Goal: Task Accomplishment & Management: Manage account settings

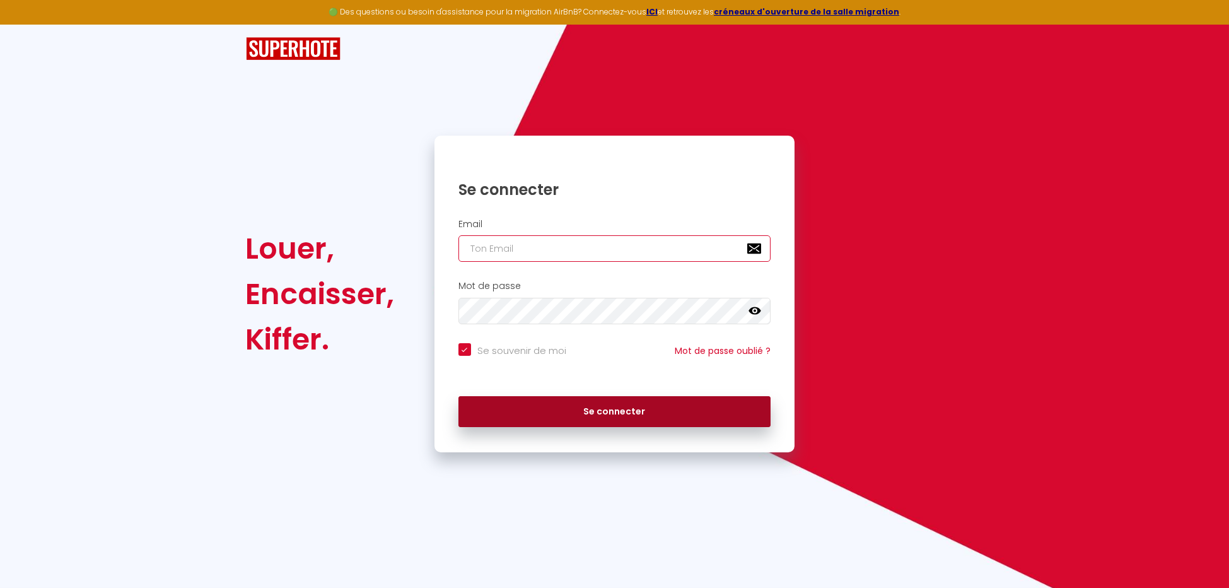
type input "[EMAIL_ADDRESS][DOMAIN_NAME]"
click at [583, 404] on button "Se connecter" at bounding box center [615, 412] width 313 height 32
checkbox input "true"
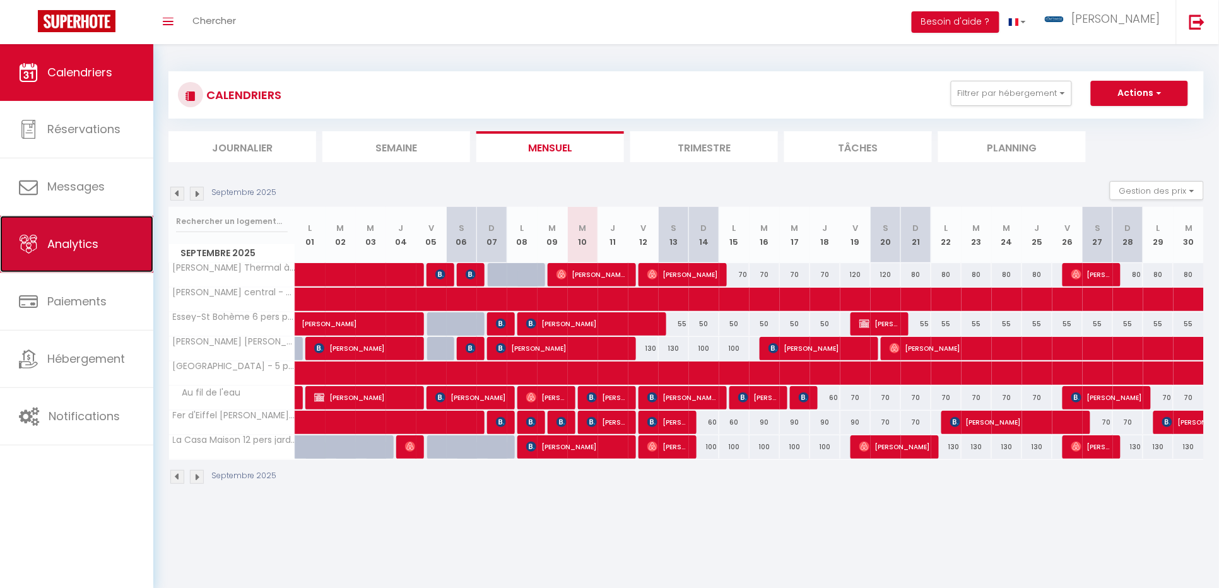
click at [93, 248] on span "Analytics" at bounding box center [72, 244] width 51 height 16
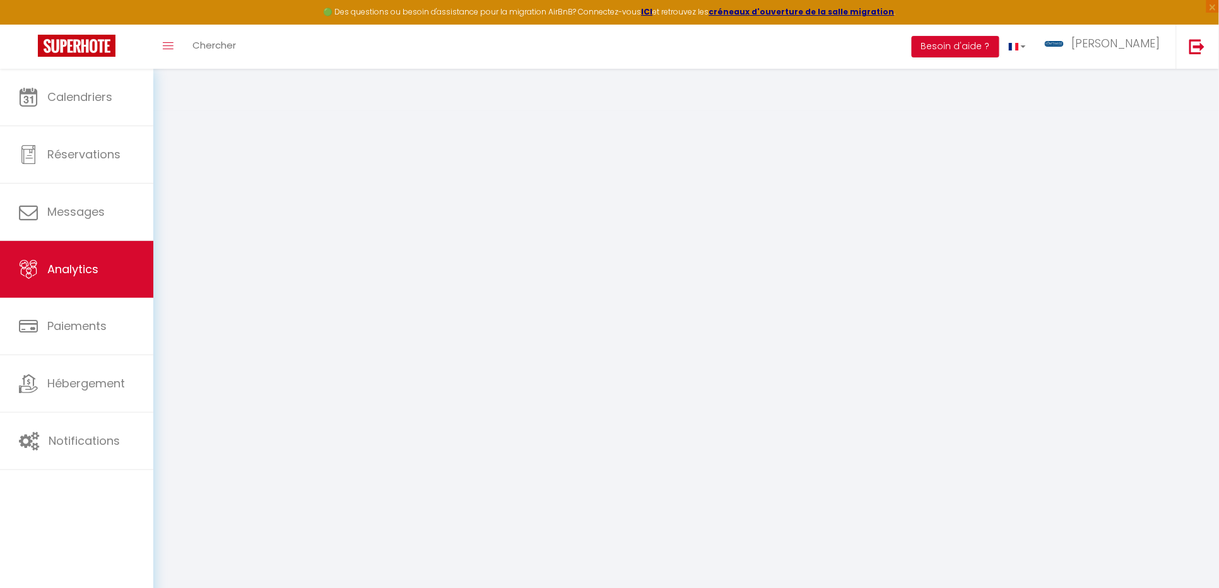
select select "2025"
select select "9"
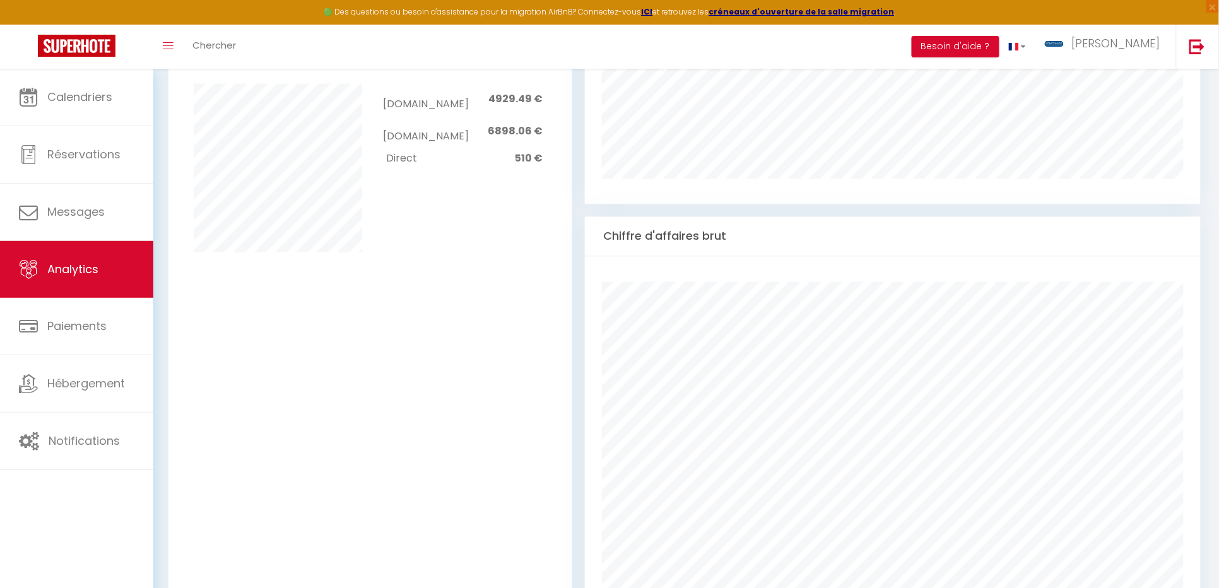
scroll to position [840, 0]
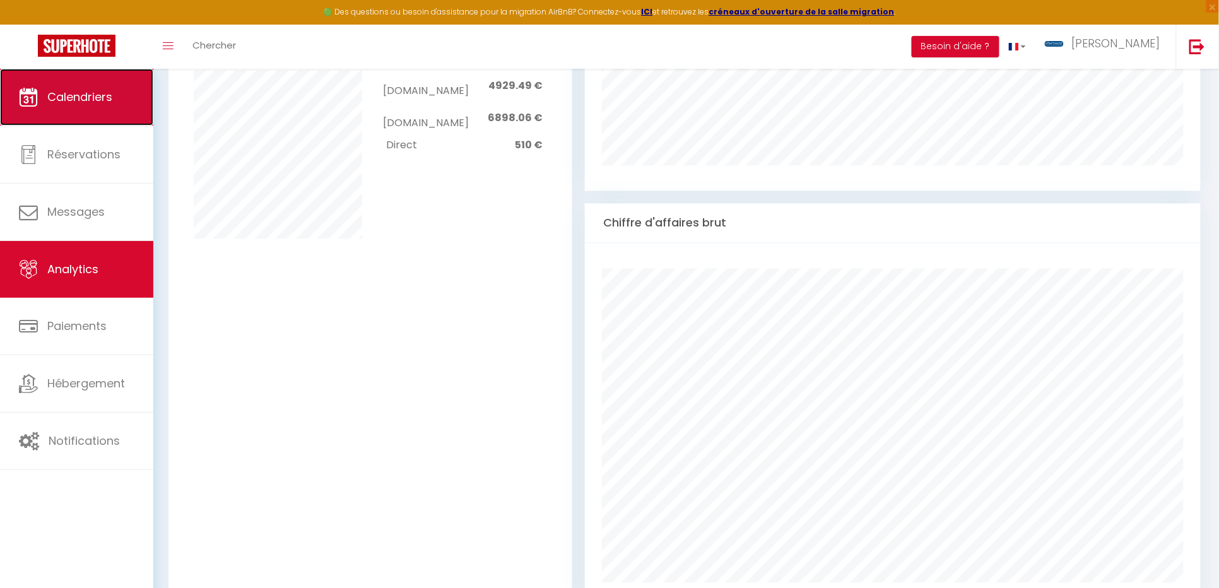
click at [93, 98] on span "Calendriers" at bounding box center [79, 97] width 65 height 16
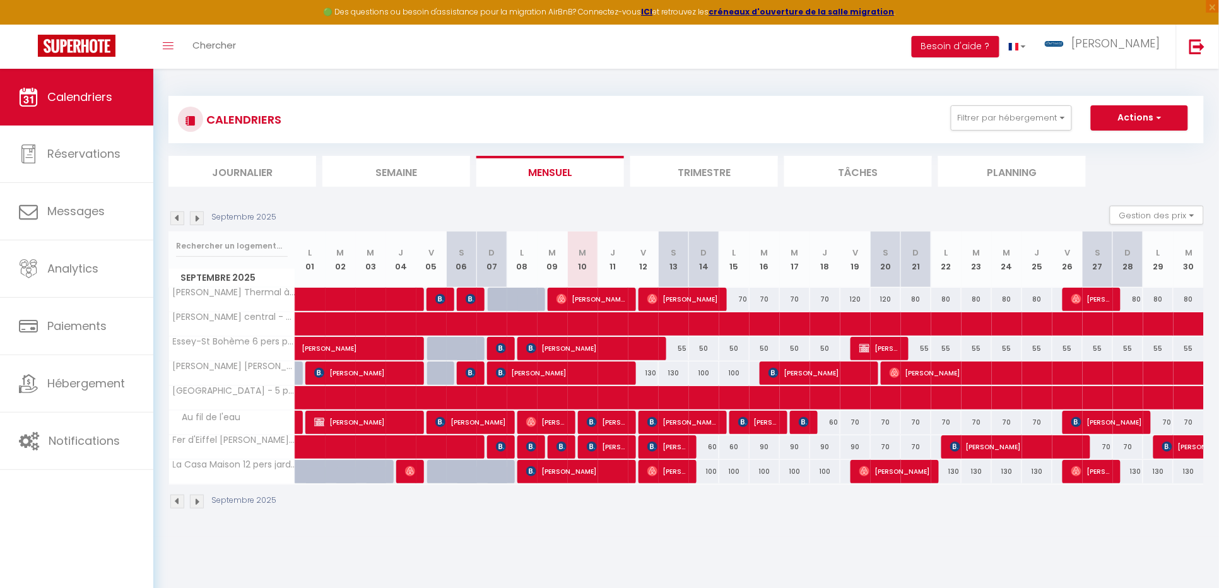
click at [773, 519] on div "Septembre 2025" at bounding box center [685, 502] width 1035 height 37
click at [667, 473] on span "[PERSON_NAME]" at bounding box center [667, 471] width 40 height 24
select select "OK"
select select "0"
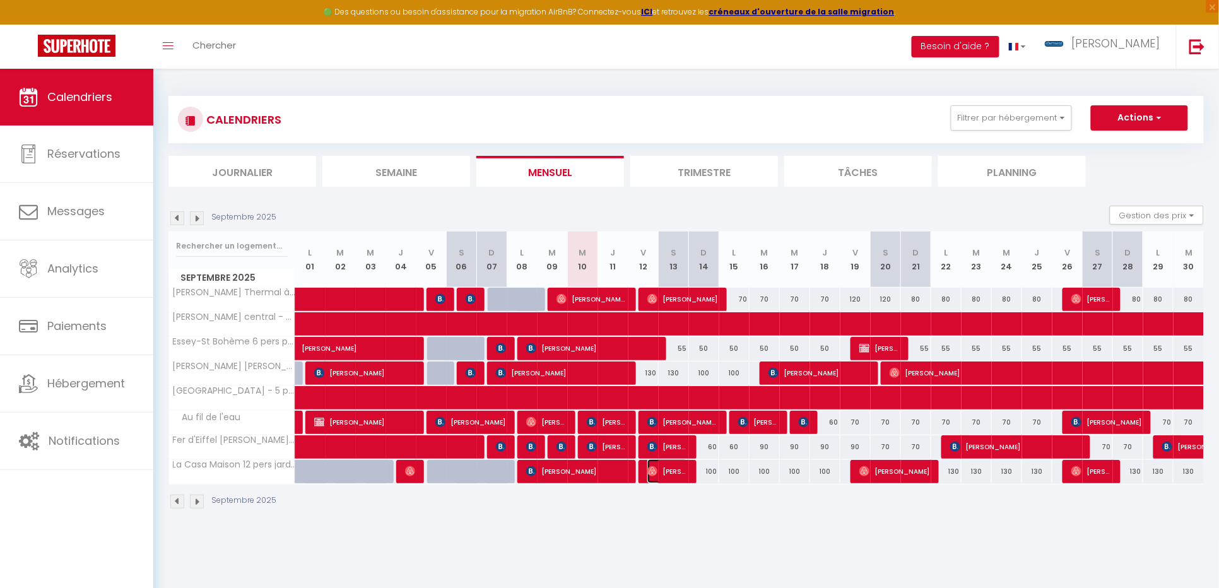
select select "0"
select select "1"
select select
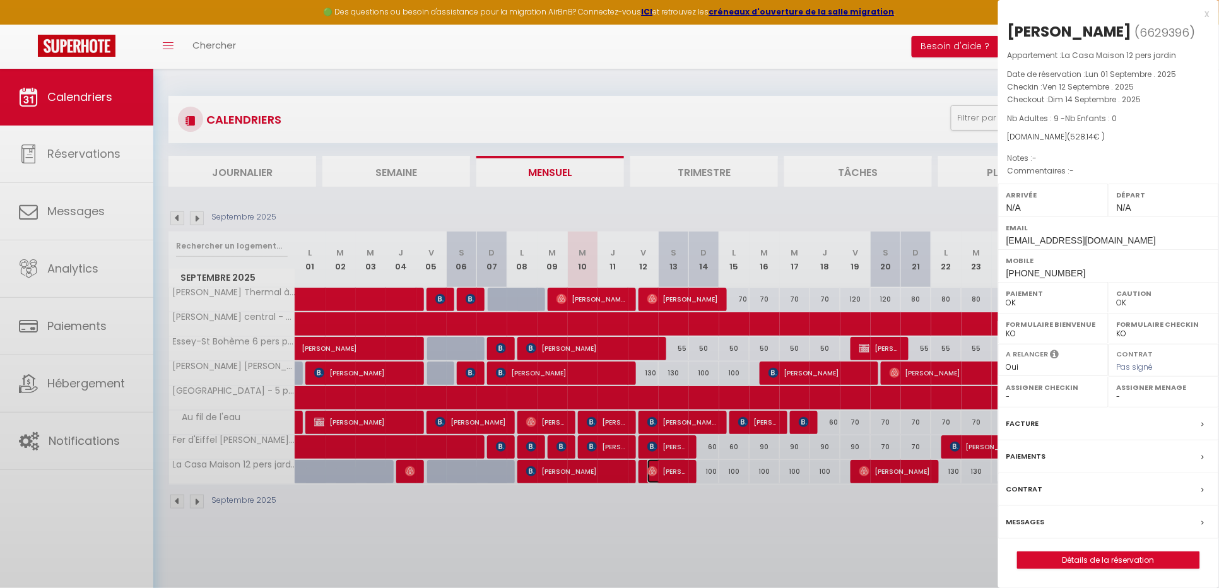
select select "27145"
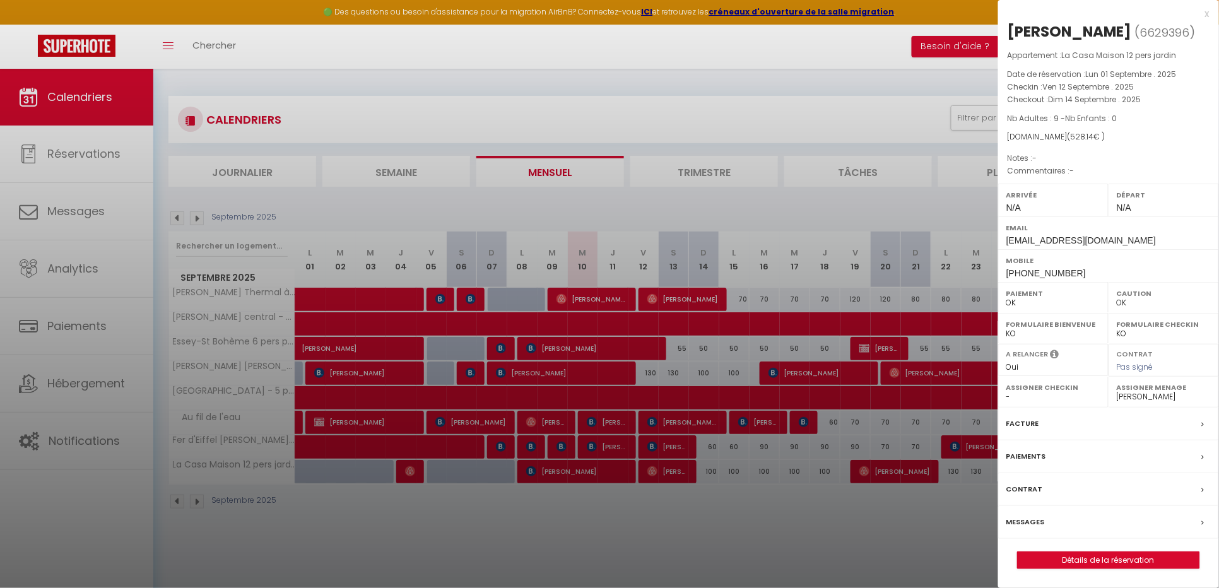
click at [667, 537] on div at bounding box center [609, 294] width 1219 height 588
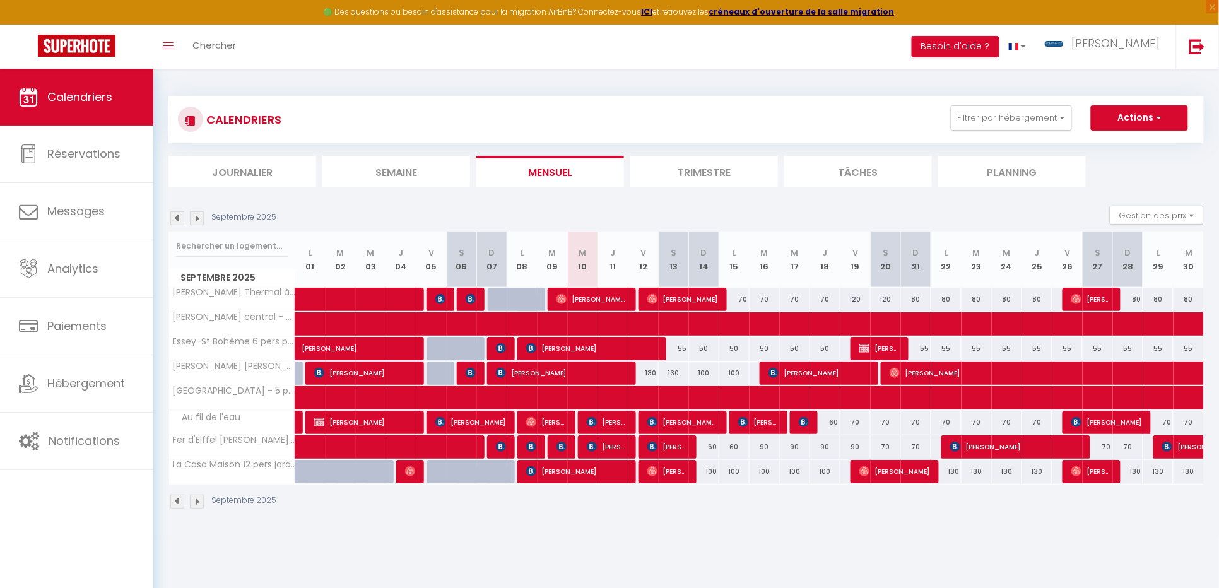
click at [195, 220] on img at bounding box center [197, 218] width 14 height 14
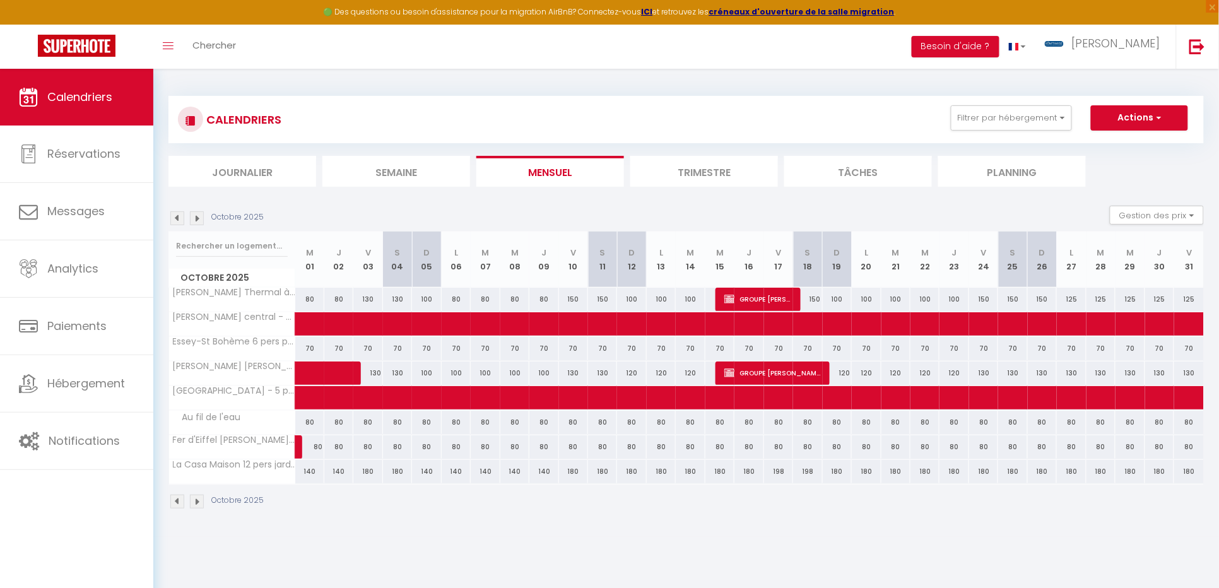
click at [195, 220] on img at bounding box center [197, 218] width 14 height 14
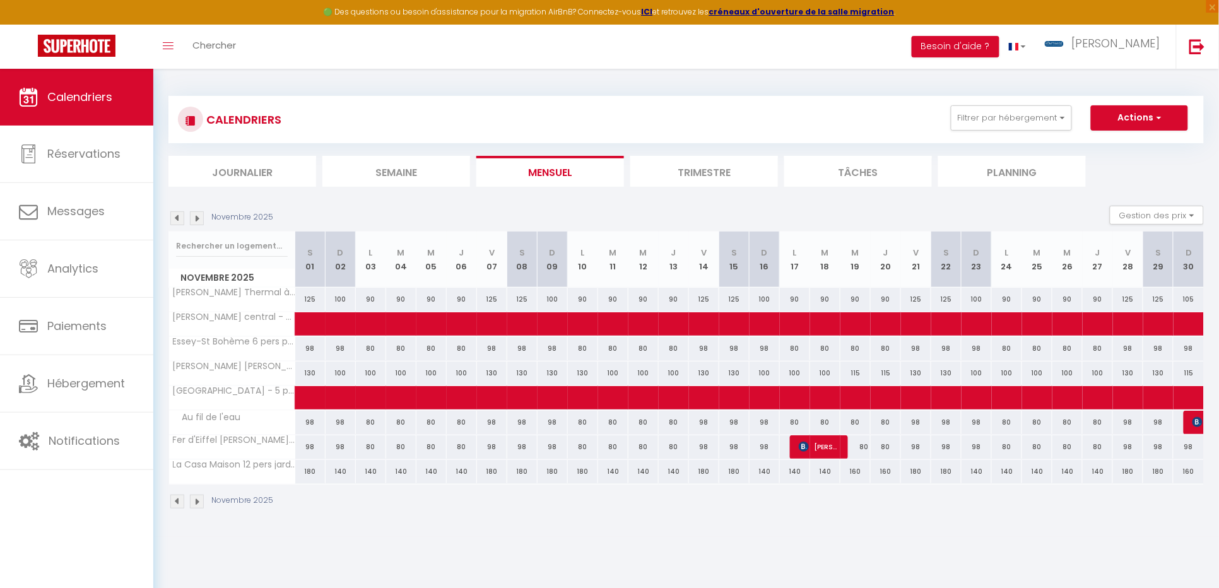
click at [195, 220] on img at bounding box center [197, 218] width 14 height 14
